Goal: Book appointment/travel/reservation

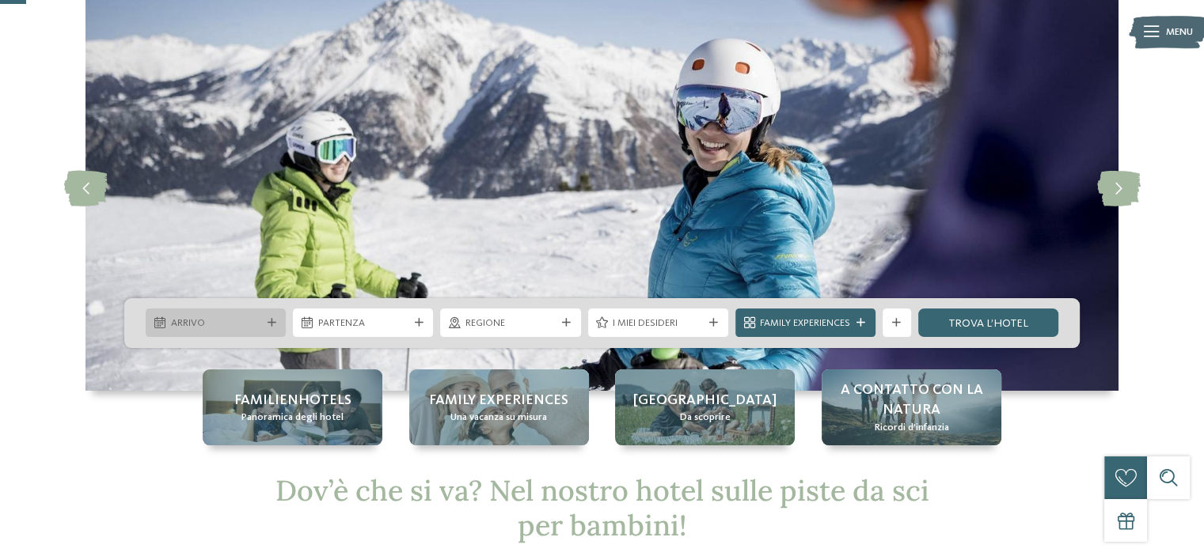
click at [264, 328] on div "Arrivo" at bounding box center [216, 323] width 140 height 28
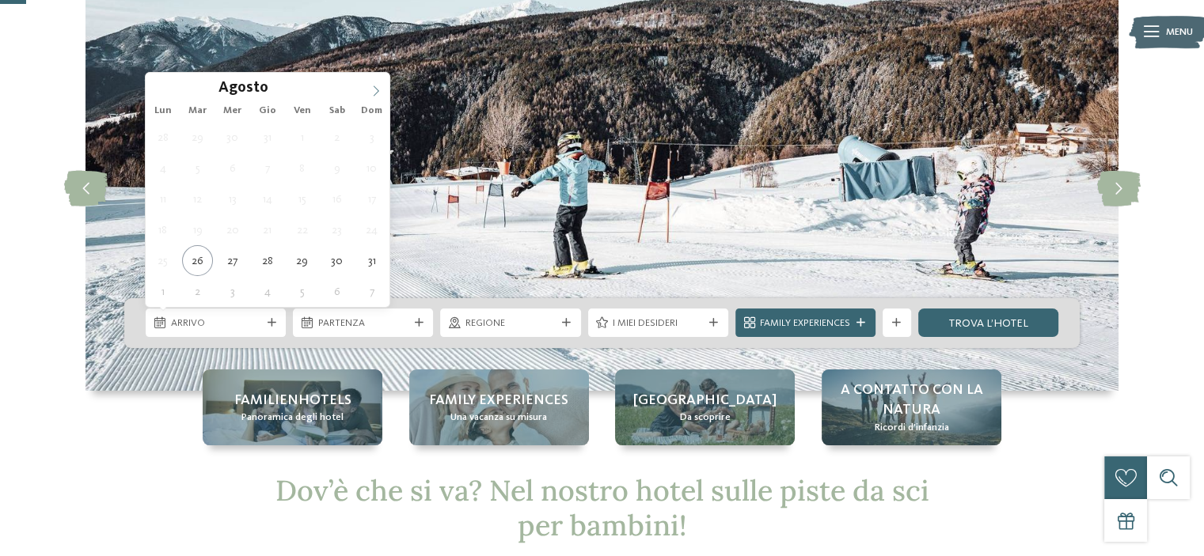
click at [376, 83] on span at bounding box center [375, 86] width 27 height 27
click at [376, 82] on span at bounding box center [375, 86] width 27 height 27
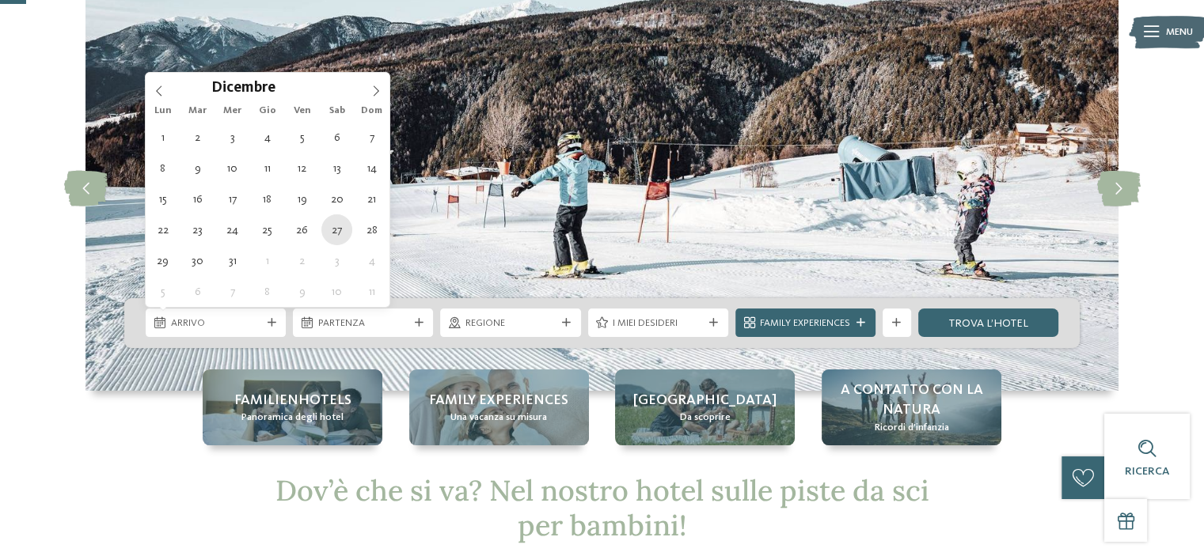
type div "[DATE]"
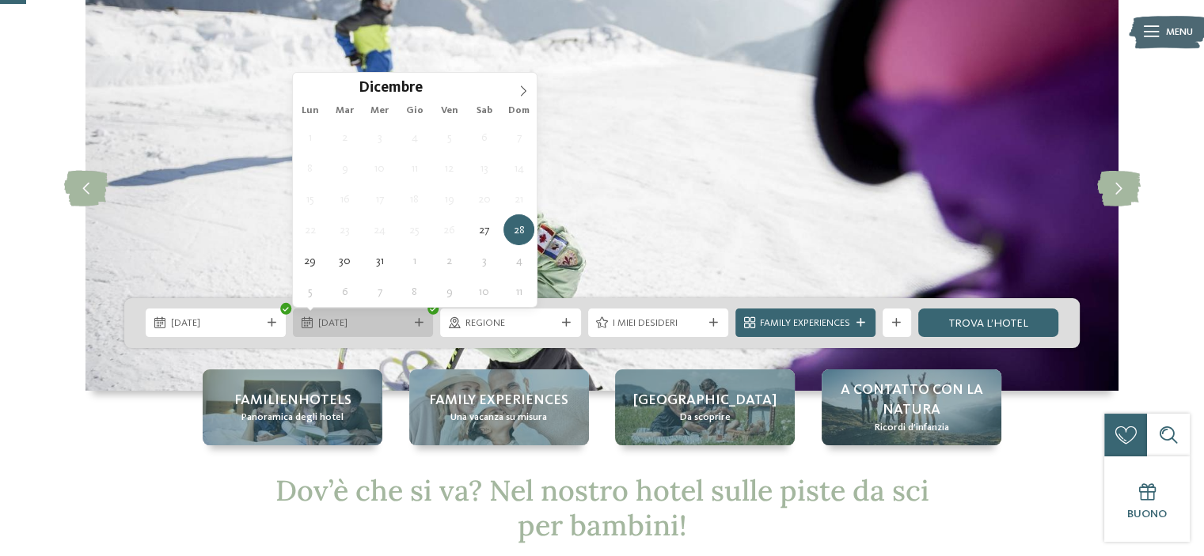
click at [415, 322] on icon at bounding box center [419, 323] width 9 height 9
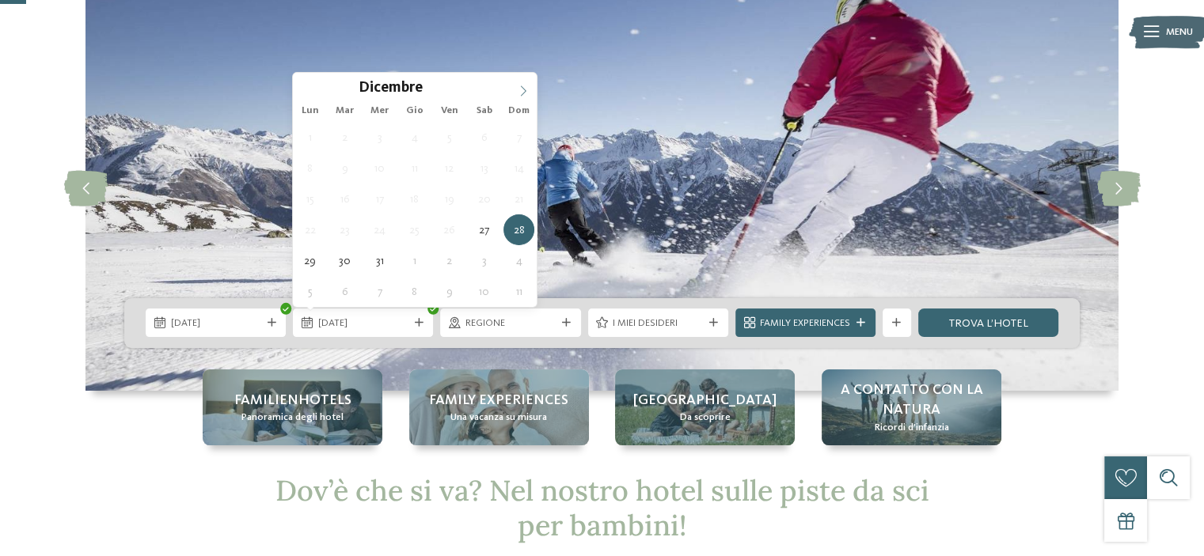
type input "****"
click at [524, 85] on icon at bounding box center [523, 90] width 11 height 11
type div "[DATE]"
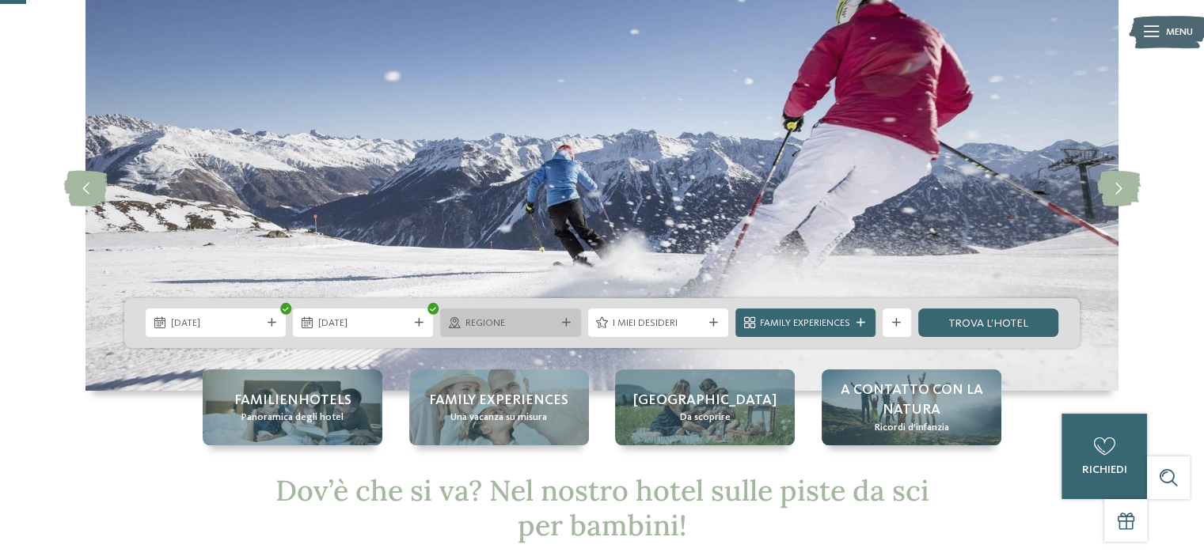
click at [563, 322] on icon at bounding box center [566, 323] width 9 height 9
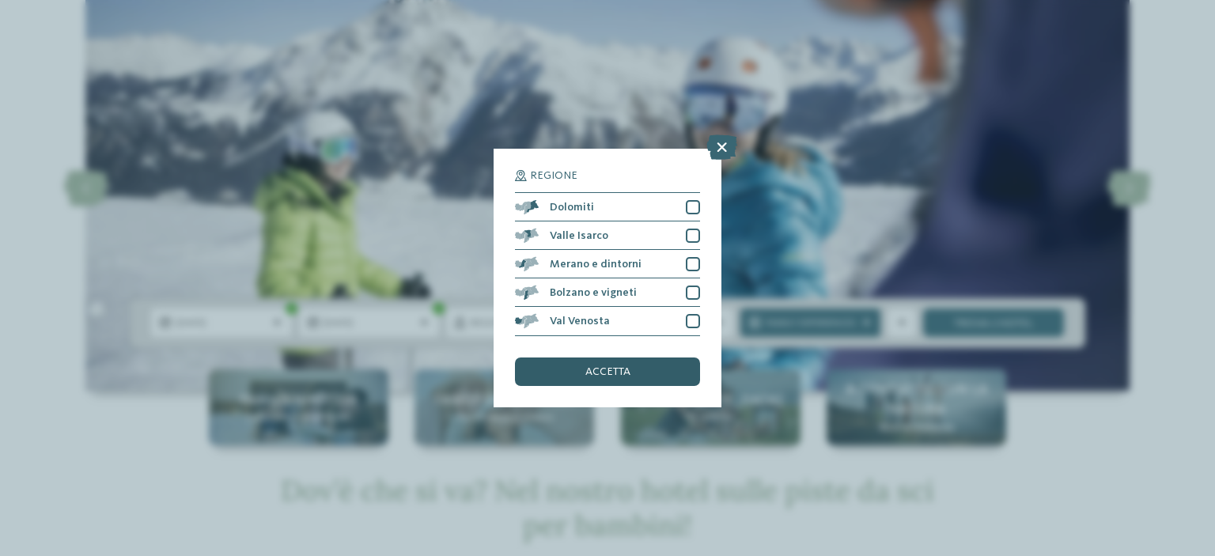
click at [624, 368] on span "accetta" at bounding box center [608, 371] width 45 height 11
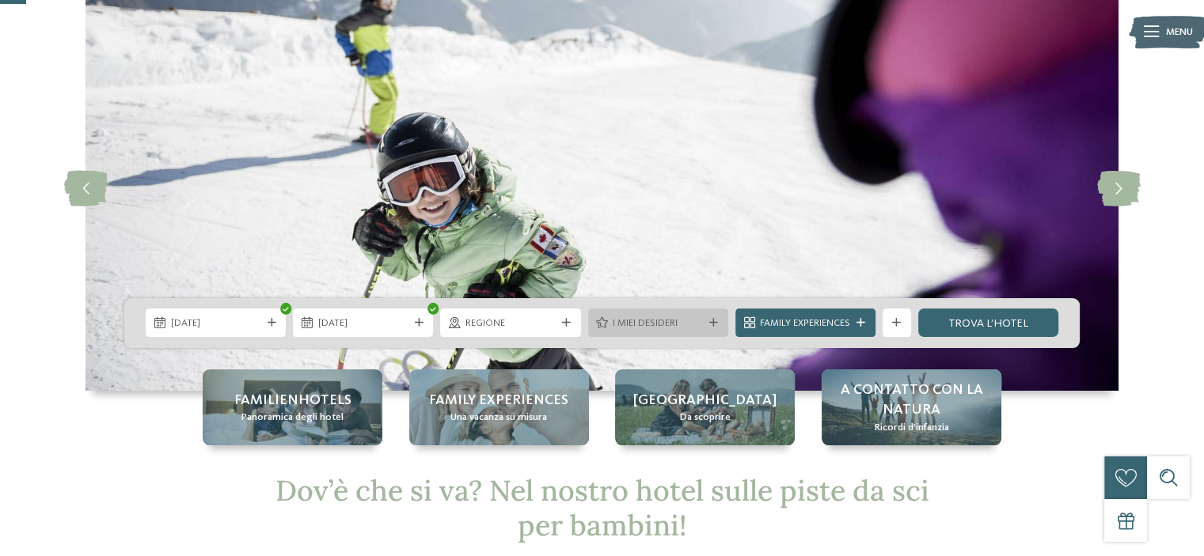
click at [707, 319] on div at bounding box center [714, 323] width 14 height 9
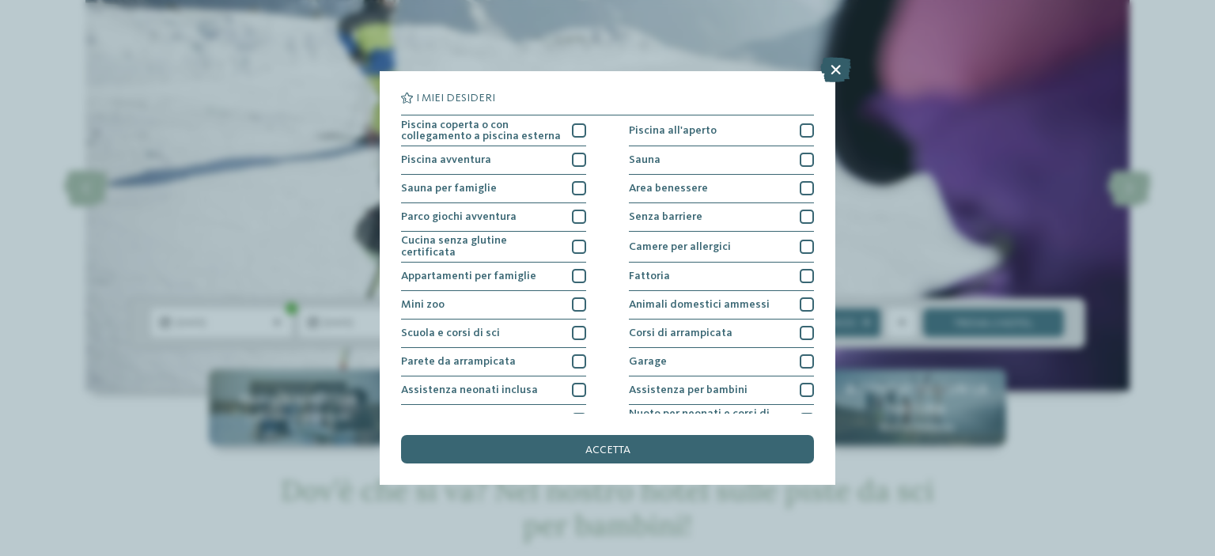
click at [840, 66] on icon at bounding box center [836, 69] width 31 height 25
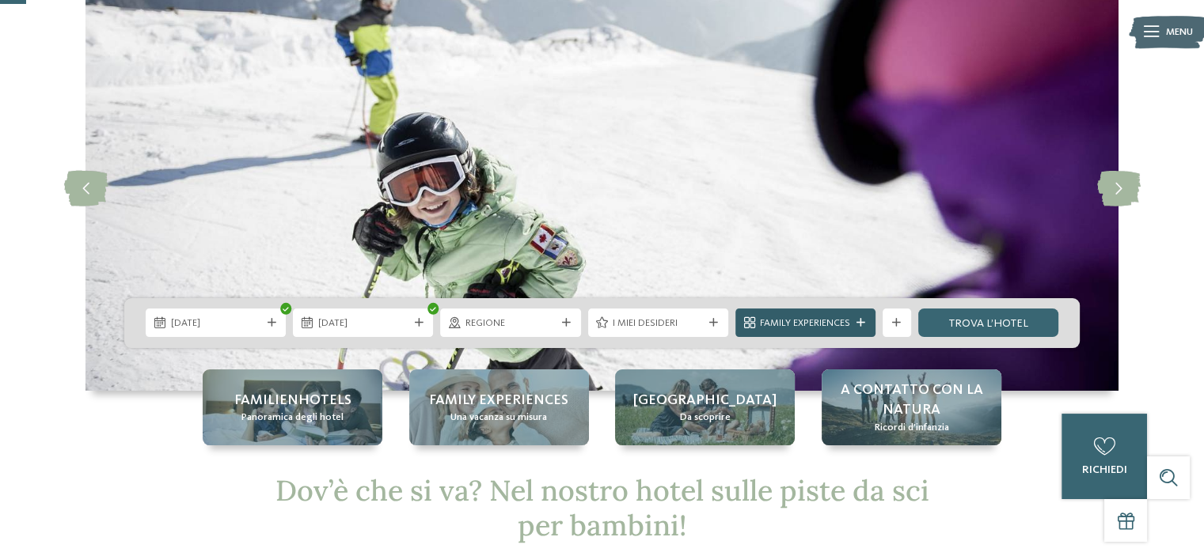
click at [864, 324] on icon at bounding box center [860, 323] width 9 height 9
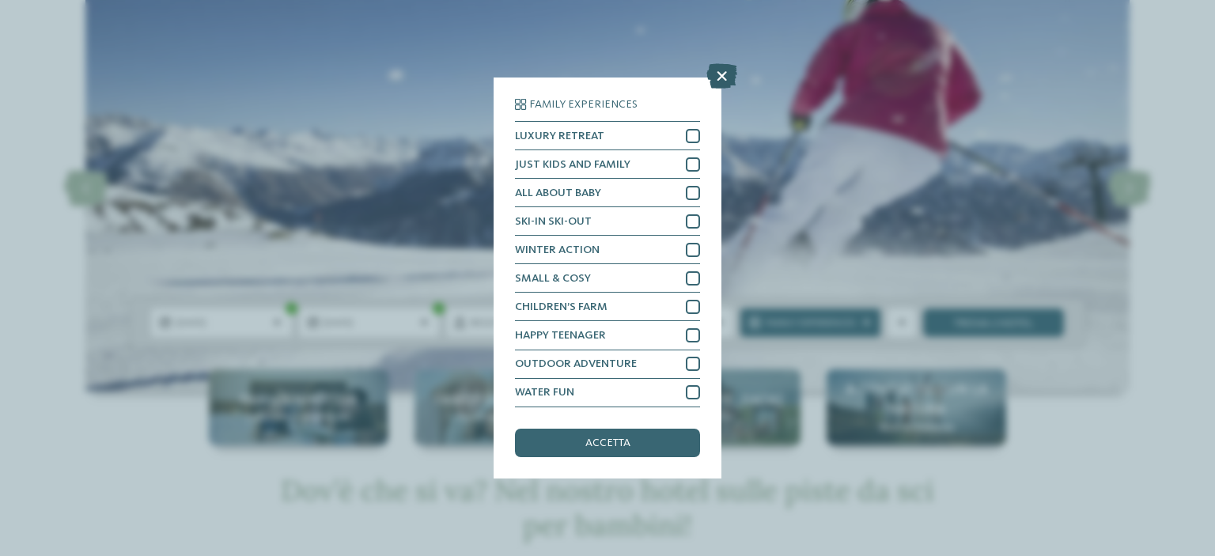
click at [720, 72] on icon at bounding box center [722, 76] width 31 height 25
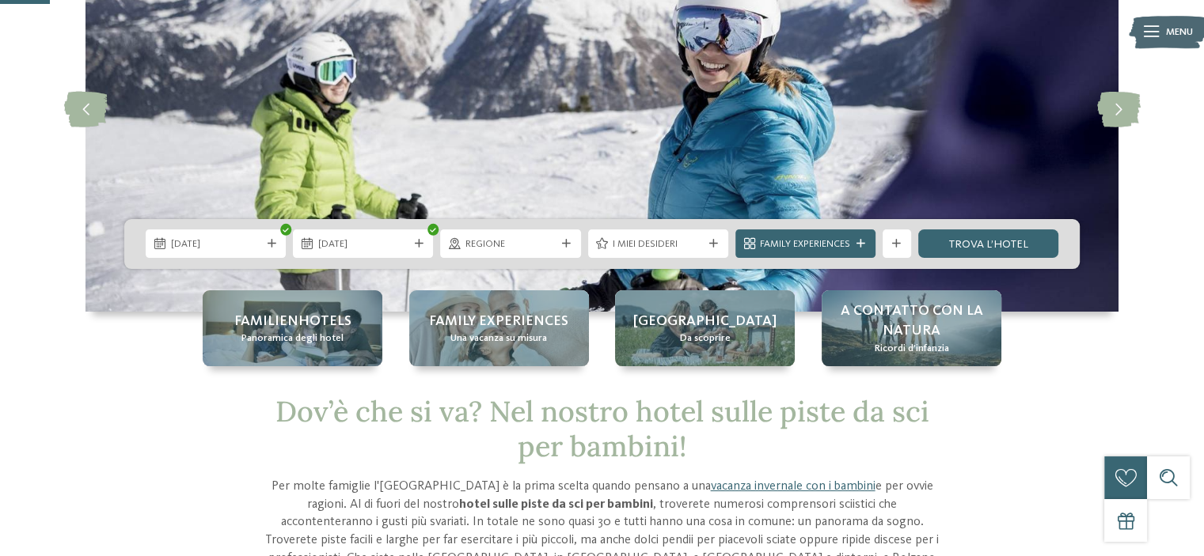
scroll to position [164, 0]
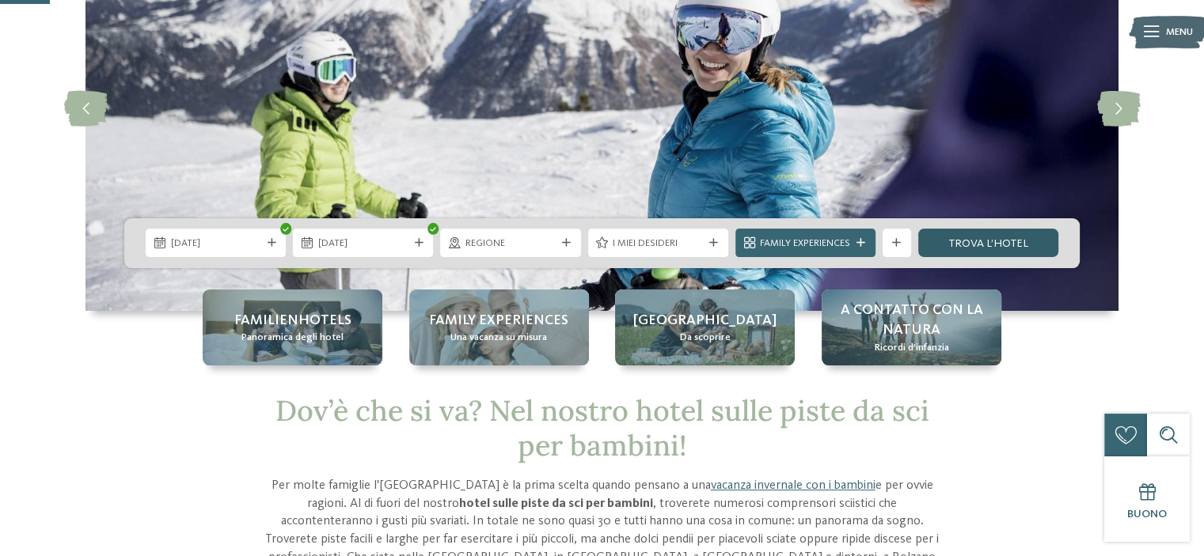
click at [995, 237] on link "trova l’hotel" at bounding box center [988, 243] width 140 height 28
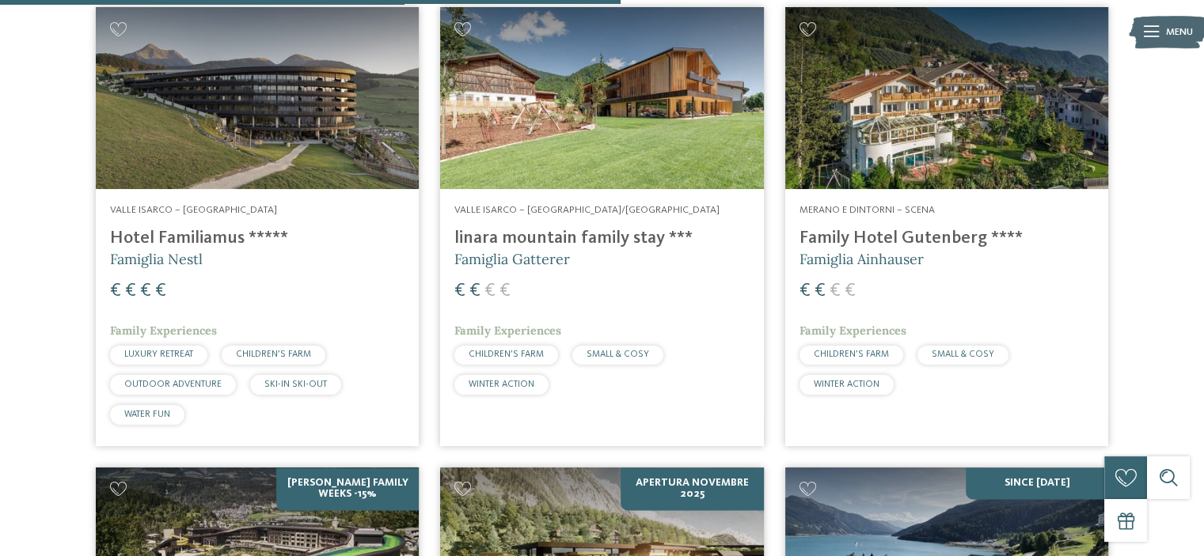
scroll to position [1860, 0]
